Goal: Complete application form

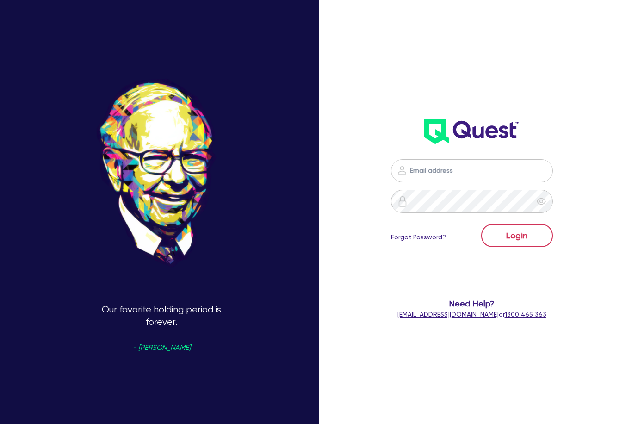
type input "[PERSON_NAME][EMAIL_ADDRESS][DOMAIN_NAME]"
click at [524, 227] on button "Login" at bounding box center [517, 235] width 72 height 23
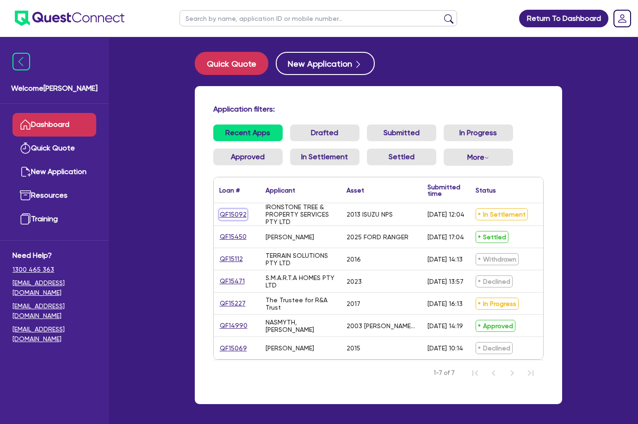
click at [224, 212] on link "QF15092" at bounding box center [233, 214] width 28 height 11
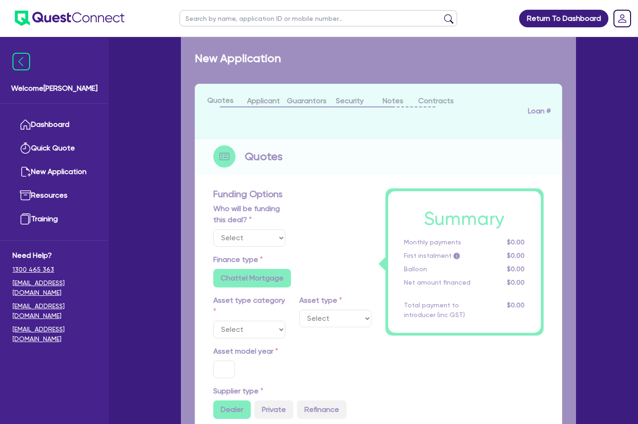
select select "Quest Finance - Own Book"
select select "CARS_AND_LIGHT_TRUCKS"
type input "2013"
radio input "false"
radio input "true"
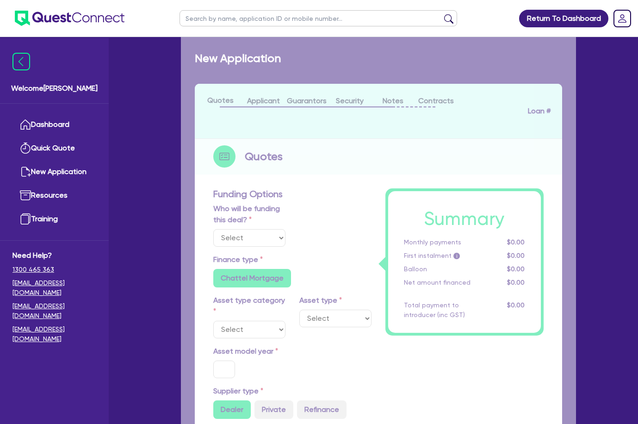
type input "71,000"
type input "7,500"
type input "9.5"
type input "6,032.5"
type input "17.95"
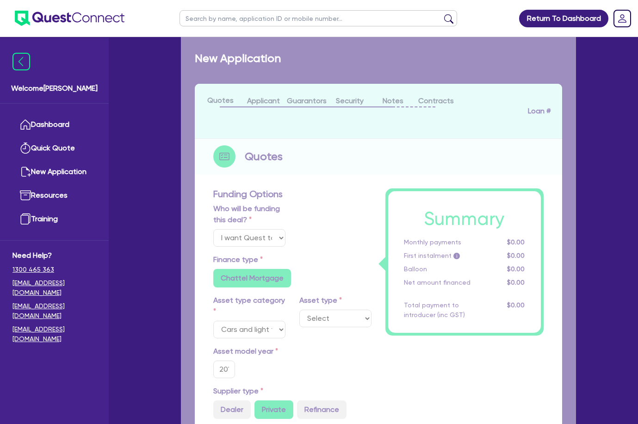
select select "LIGHT_TRUCKS"
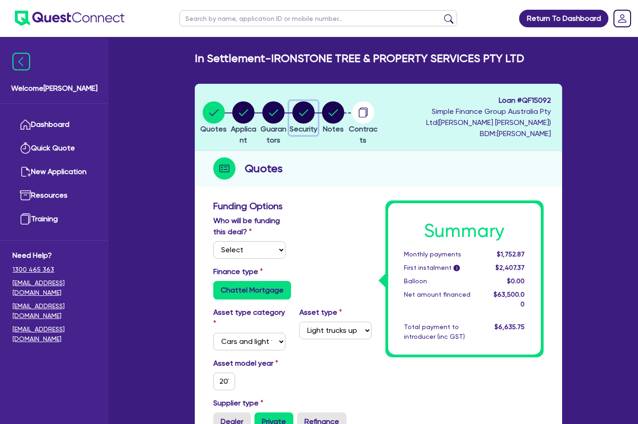
click at [315, 121] on icon "button" at bounding box center [304, 112] width 22 height 22
select select "CARS_AND_LIGHT_TRUCKS"
select select "LIGHT_TRUCKS"
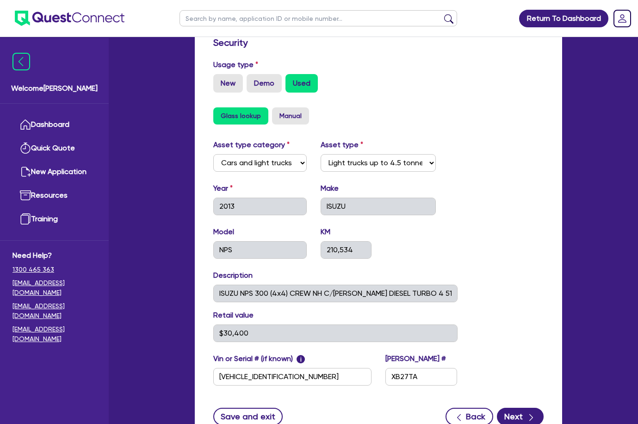
scroll to position [262, 0]
